Goal: Complete application form

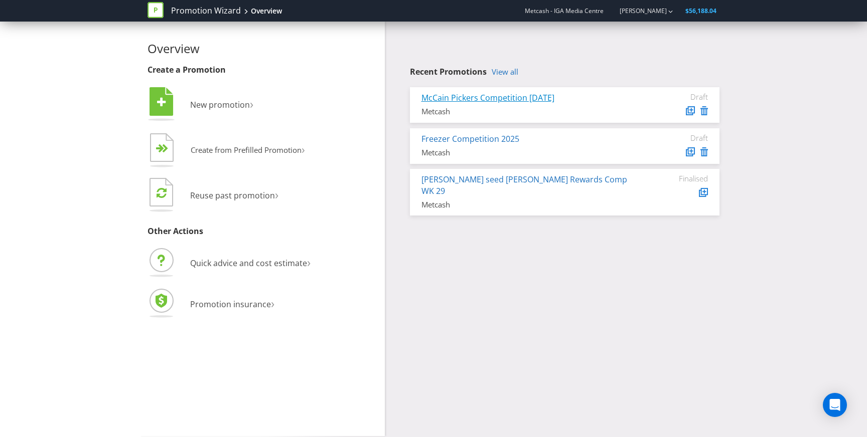
click at [553, 100] on link "McCain Pickers Competition [DATE]" at bounding box center [487, 97] width 133 height 11
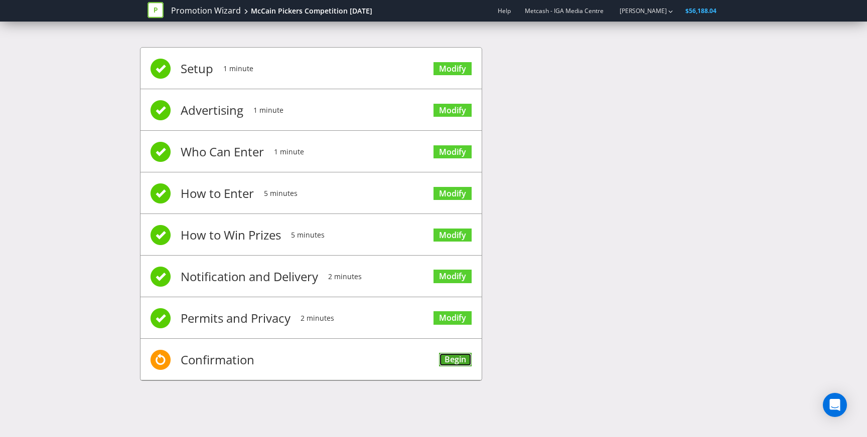
click at [465, 361] on link "Begin" at bounding box center [455, 360] width 33 height 14
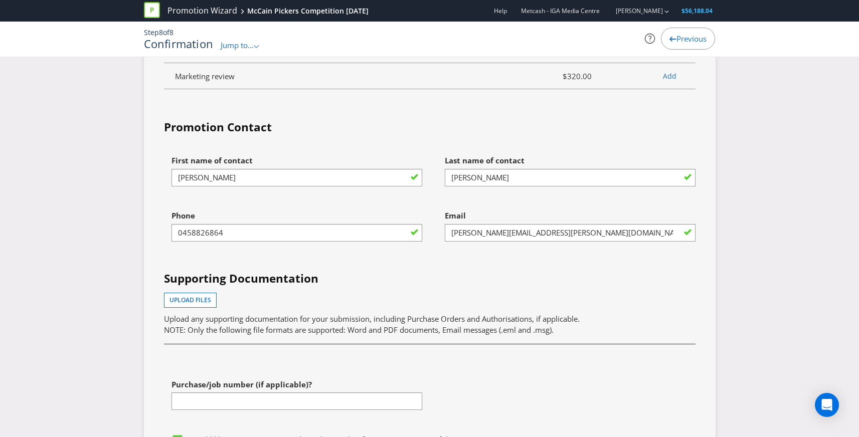
scroll to position [3253, 0]
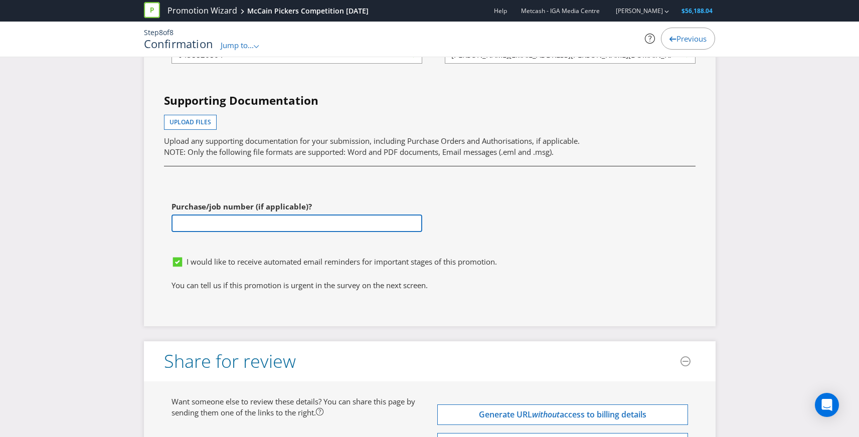
click at [207, 224] on input "text" at bounding box center [297, 224] width 251 height 18
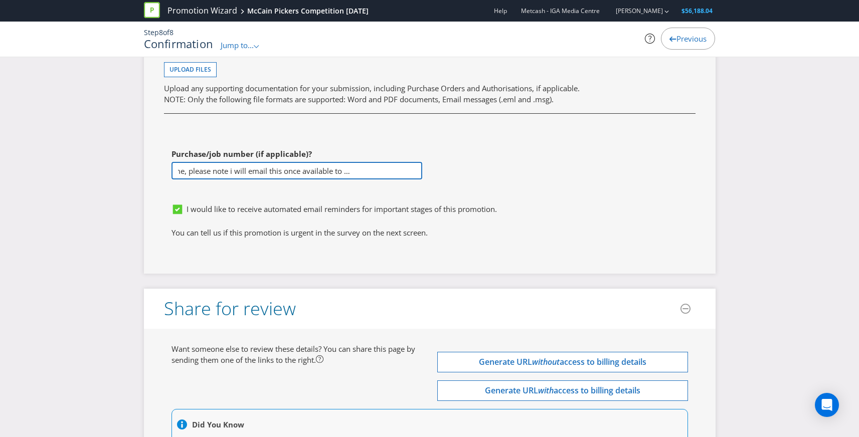
scroll to position [3401, 0]
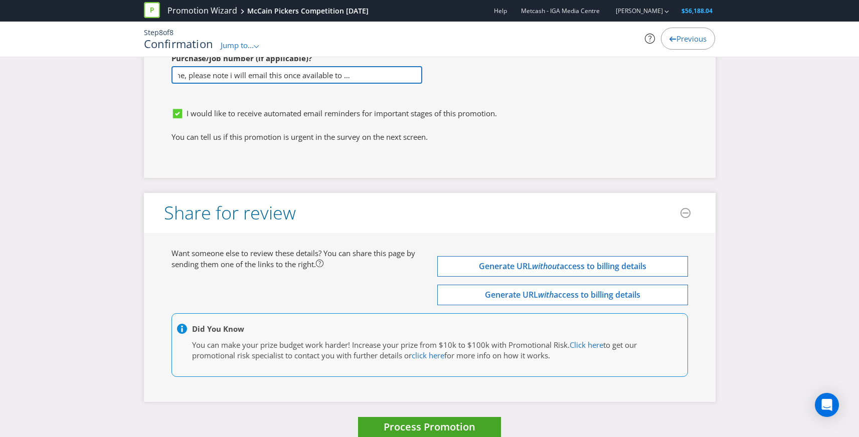
type input "PO number to come, please note i will email this once available to raise permit…"
click at [448, 425] on span "Process Promotion" at bounding box center [430, 427] width 92 height 14
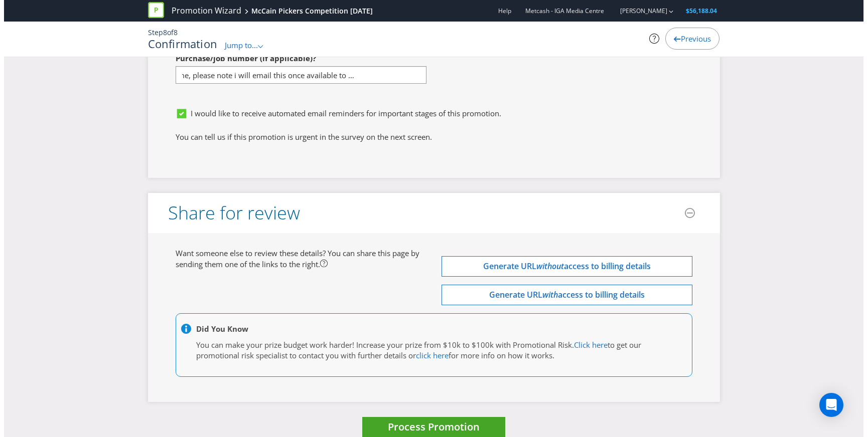
scroll to position [0, 0]
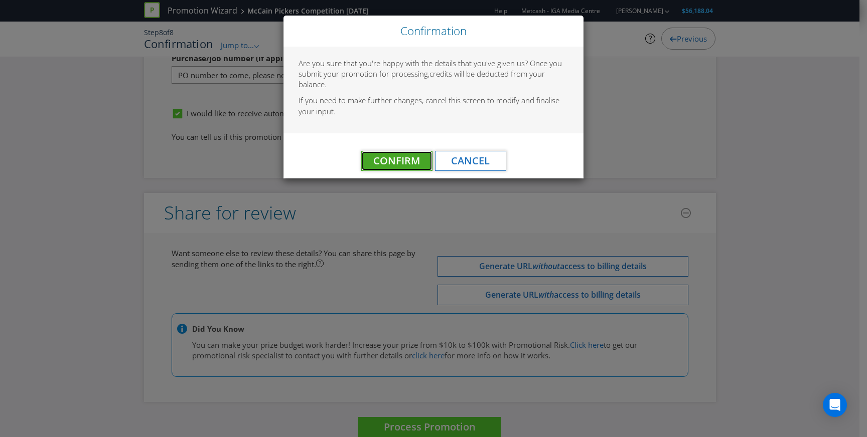
click at [393, 153] on button "Confirm" at bounding box center [396, 161] width 71 height 20
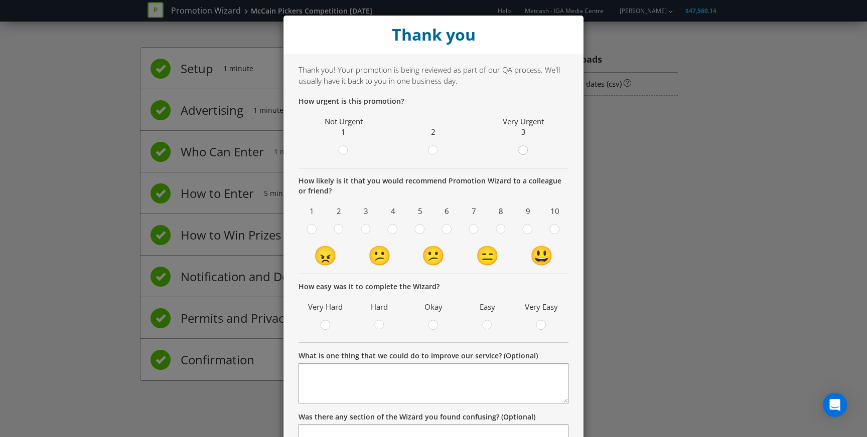
click at [521, 148] on div at bounding box center [523, 147] width 5 height 5
click at [0, 0] on input "radio" at bounding box center [0, 0] width 0 height 0
click at [553, 226] on div at bounding box center [554, 226] width 5 height 5
click at [0, 0] on input "radio" at bounding box center [0, 0] width 0 height 0
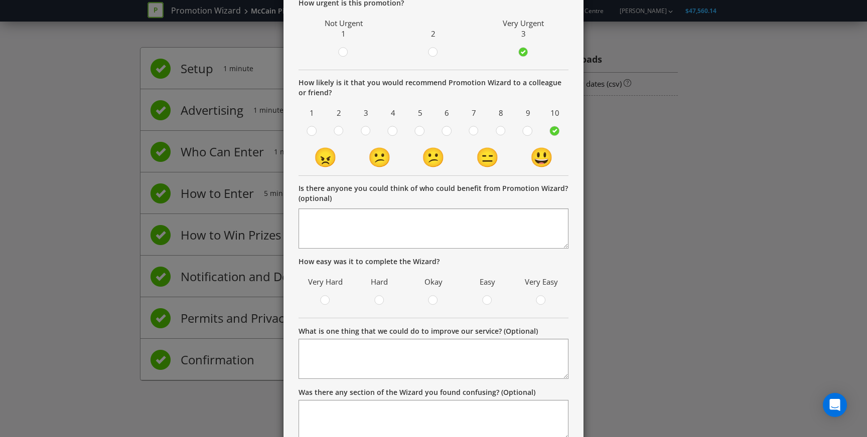
scroll to position [173, 0]
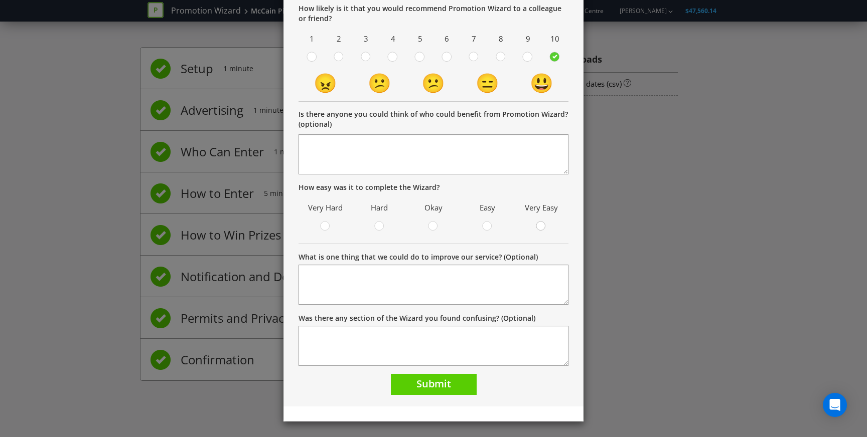
click at [535, 222] on div "Very Easy" at bounding box center [541, 216] width 44 height 33
click at [535, 219] on div "Very Easy" at bounding box center [541, 216] width 44 height 33
click at [533, 226] on label at bounding box center [541, 227] width 17 height 13
click at [0, 0] on input "radio" at bounding box center [0, 0] width 0 height 0
click at [441, 380] on span "Submit" at bounding box center [433, 384] width 35 height 14
